Goal: Contribute content

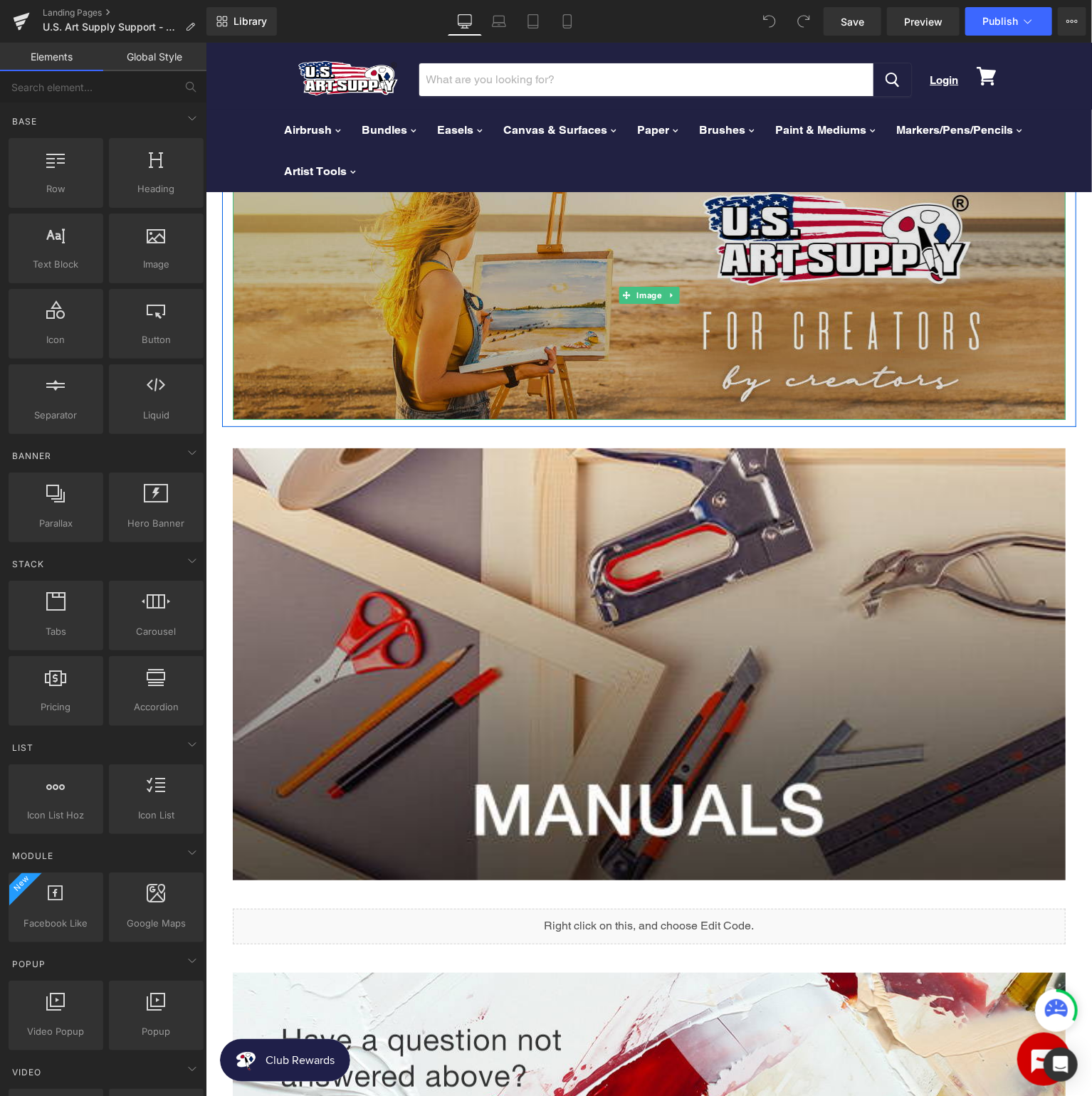
click at [594, 292] on img at bounding box center [648, 294] width 833 height 249
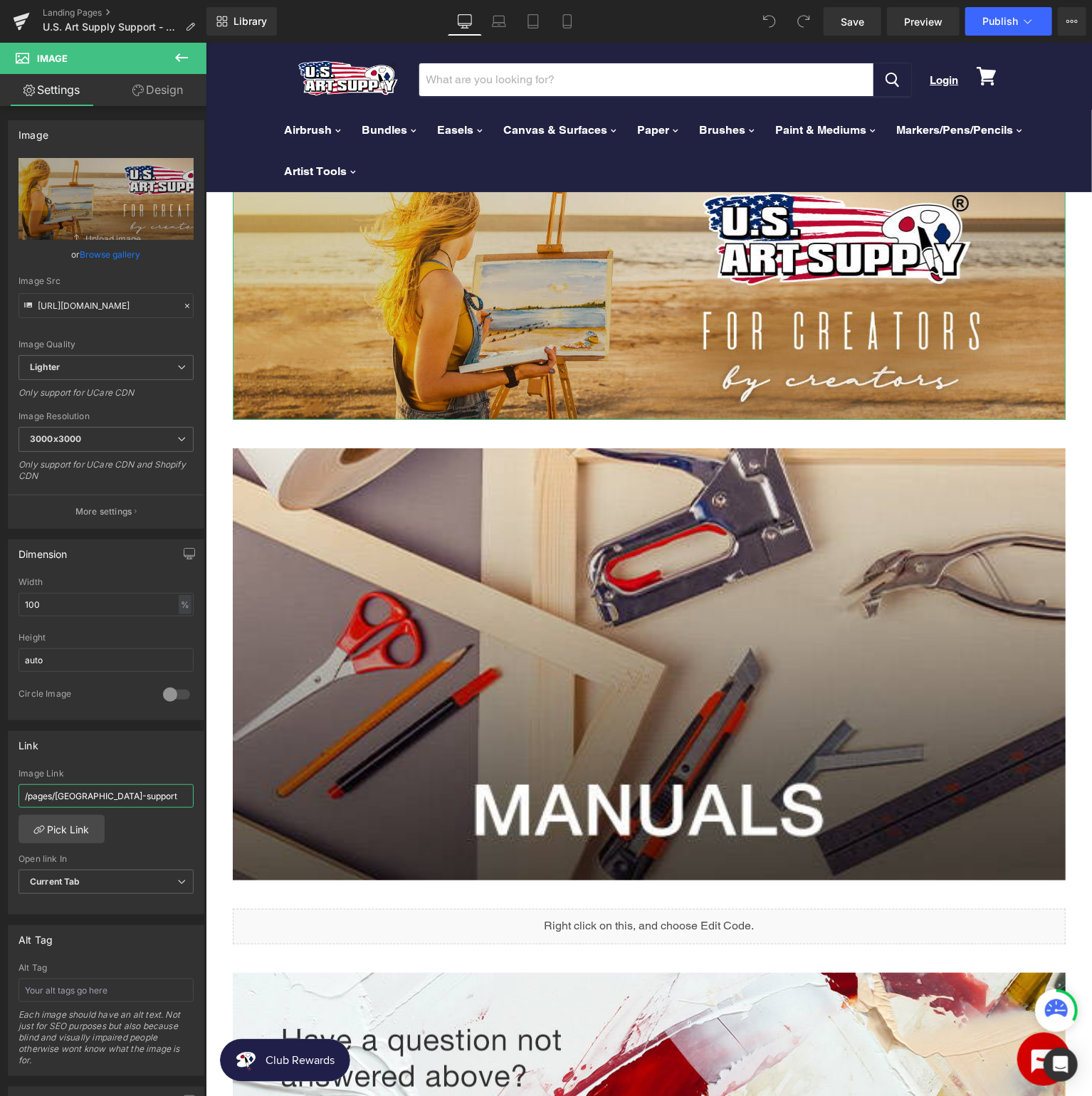
click at [147, 788] on input "/pages/[GEOGRAPHIC_DATA]-support" at bounding box center [106, 796] width 175 height 24
type input "/pages/usa-knowledge"
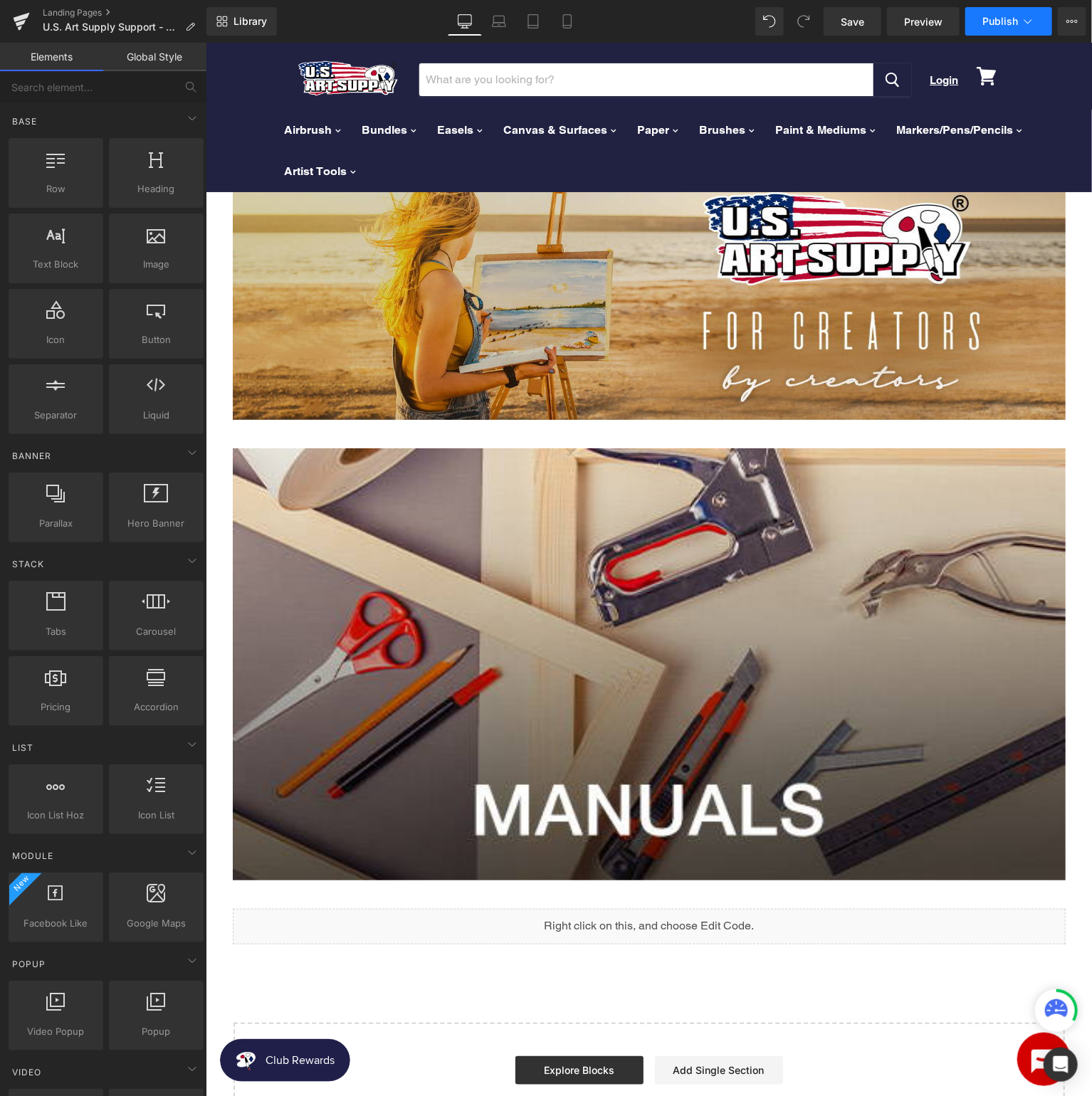
click at [1009, 19] on span "Publish" at bounding box center [1000, 21] width 36 height 11
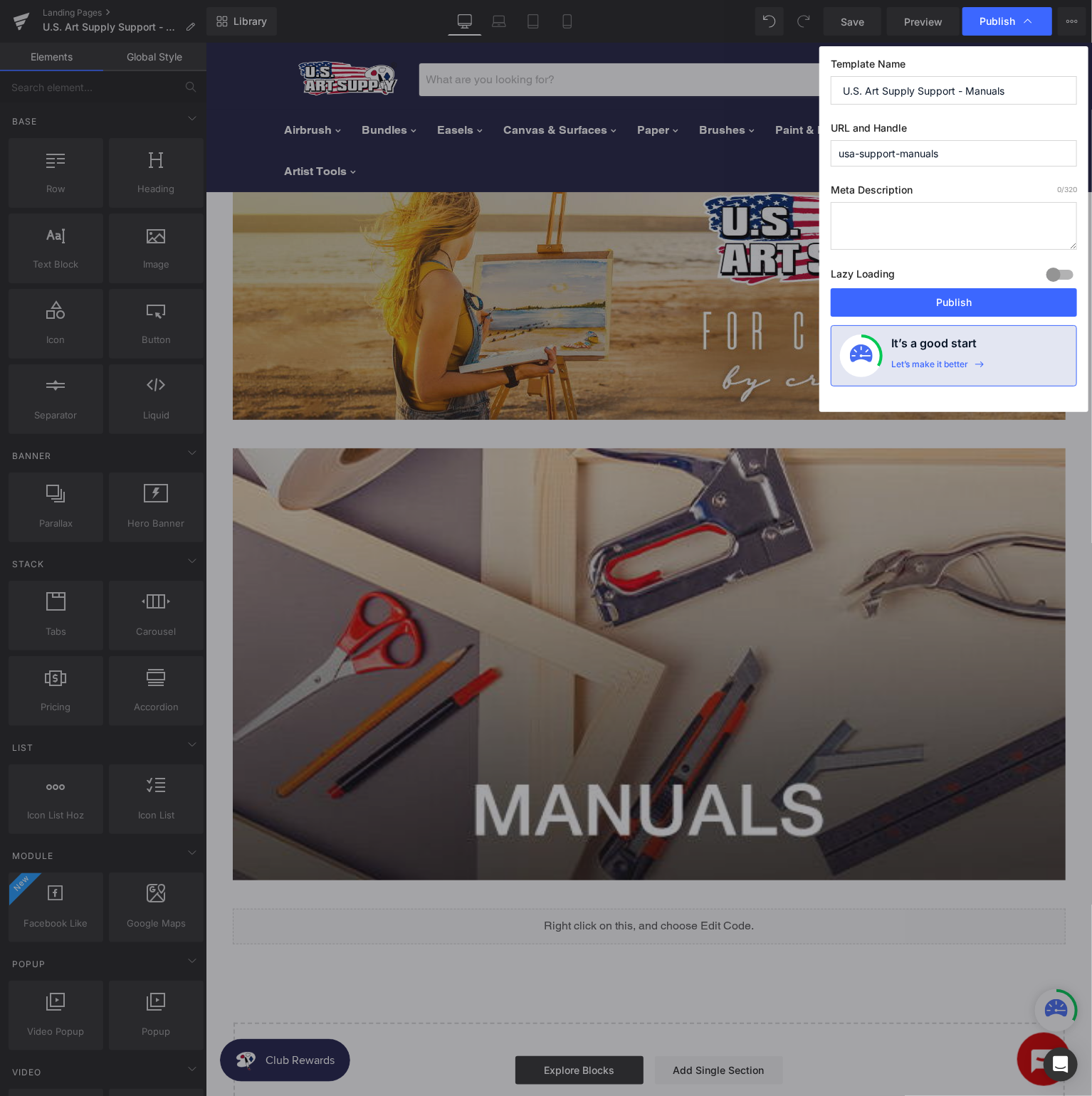
click at [928, 94] on input "U.S. Art Supply Support - Manuals" at bounding box center [954, 90] width 246 height 29
type input "U.S. Art Supply Knowledge - Manuals"
click at [876, 155] on input "usa-support-manuals" at bounding box center [954, 153] width 246 height 26
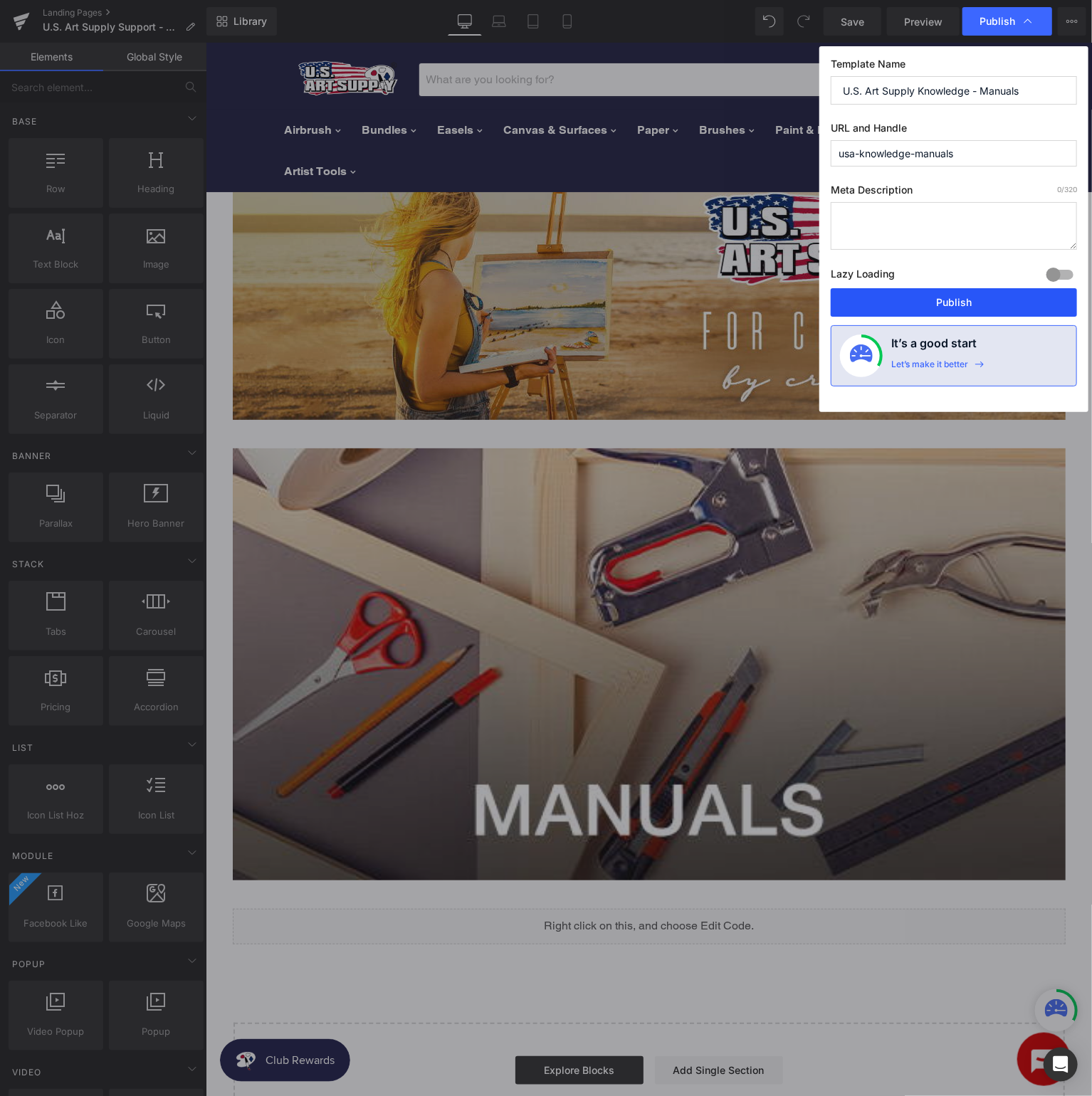
type input "usa-knowledge-manuals"
click at [955, 302] on button "Publish" at bounding box center [954, 302] width 246 height 29
